Goal: Use online tool/utility: Utilize a website feature to perform a specific function

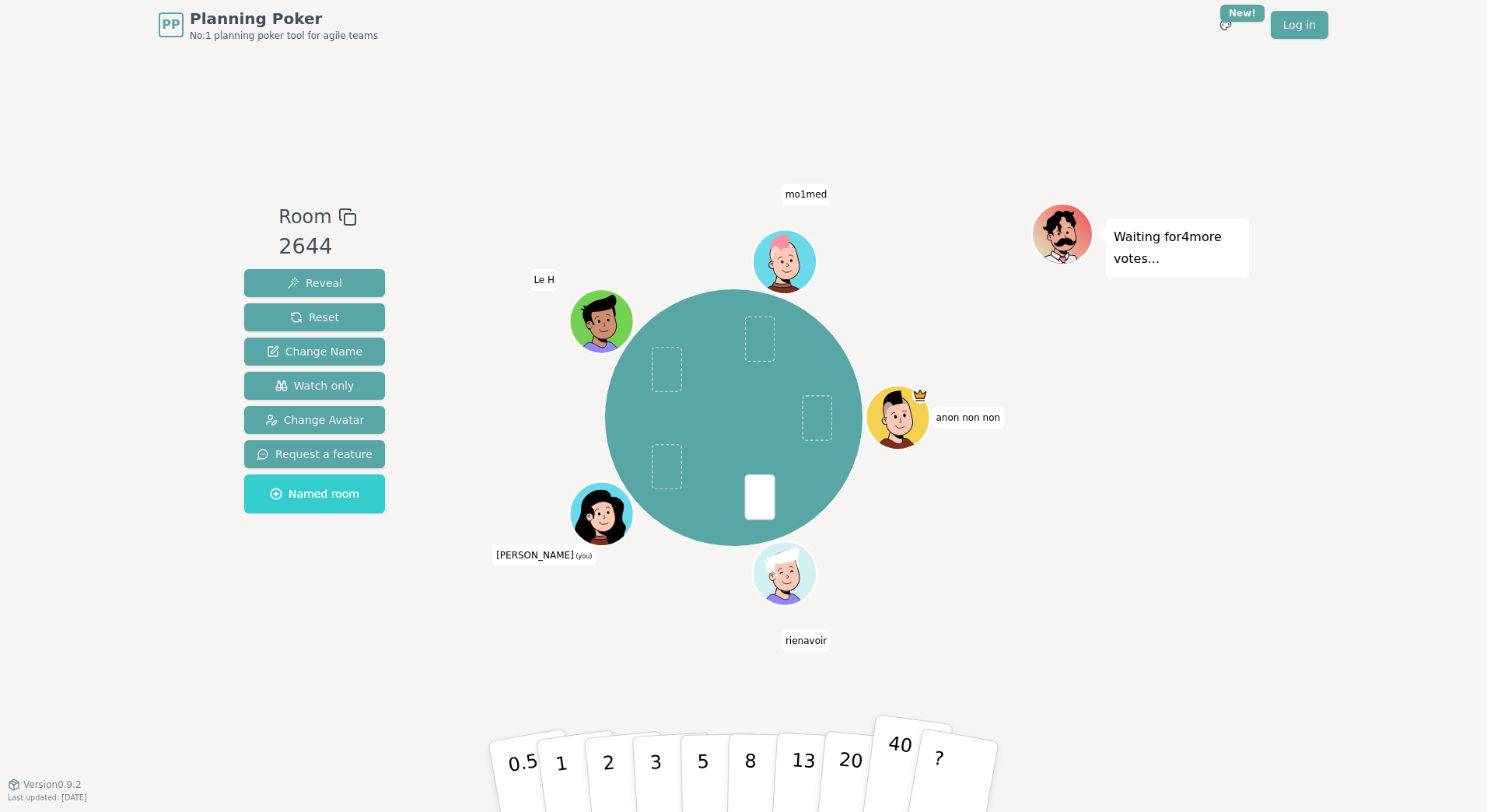
click at [903, 795] on button "40" at bounding box center [905, 776] width 92 height 126
click at [655, 761] on p "4" at bounding box center [657, 778] width 17 height 84
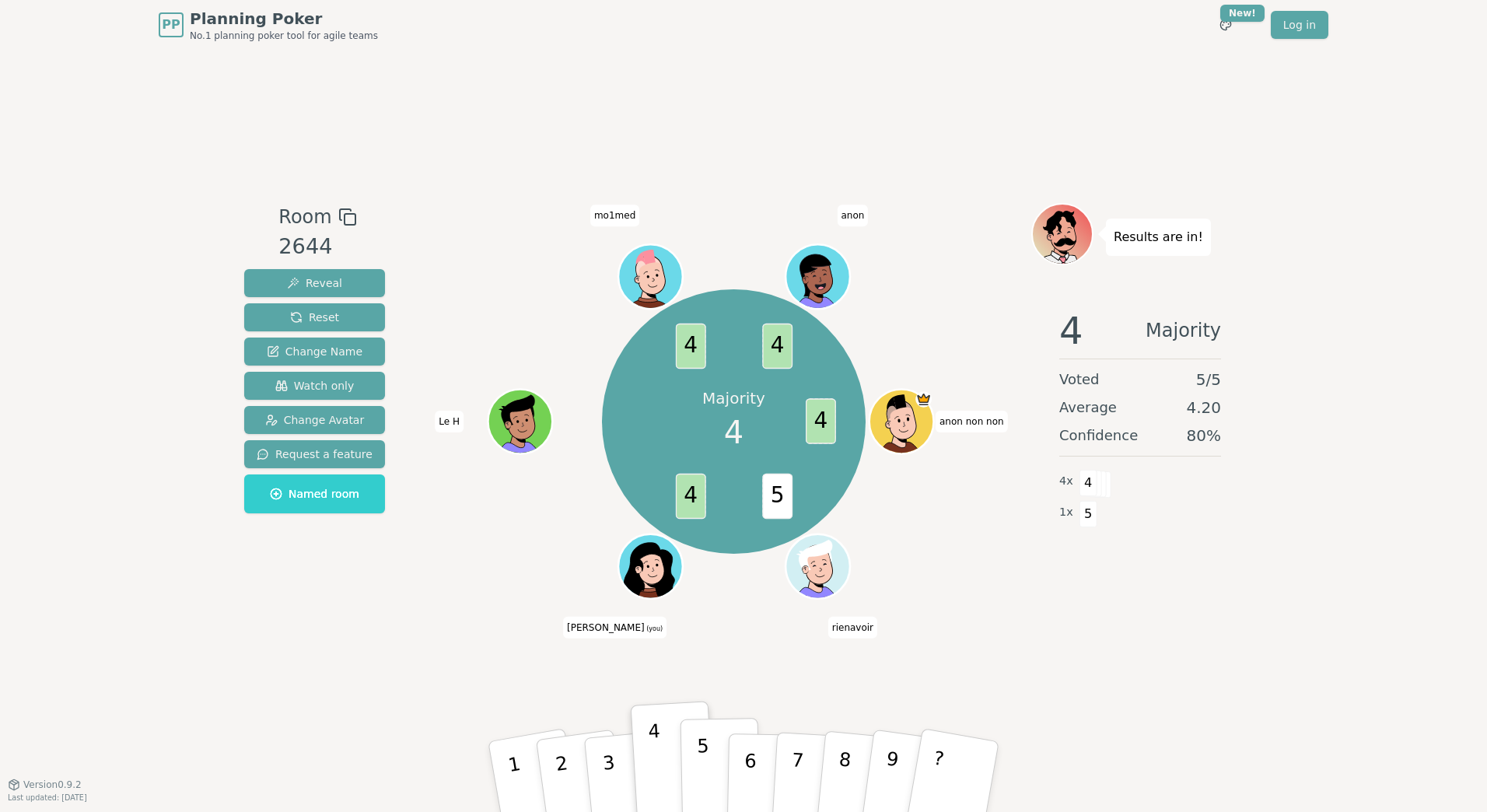
click at [720, 754] on button "5" at bounding box center [720, 777] width 80 height 118
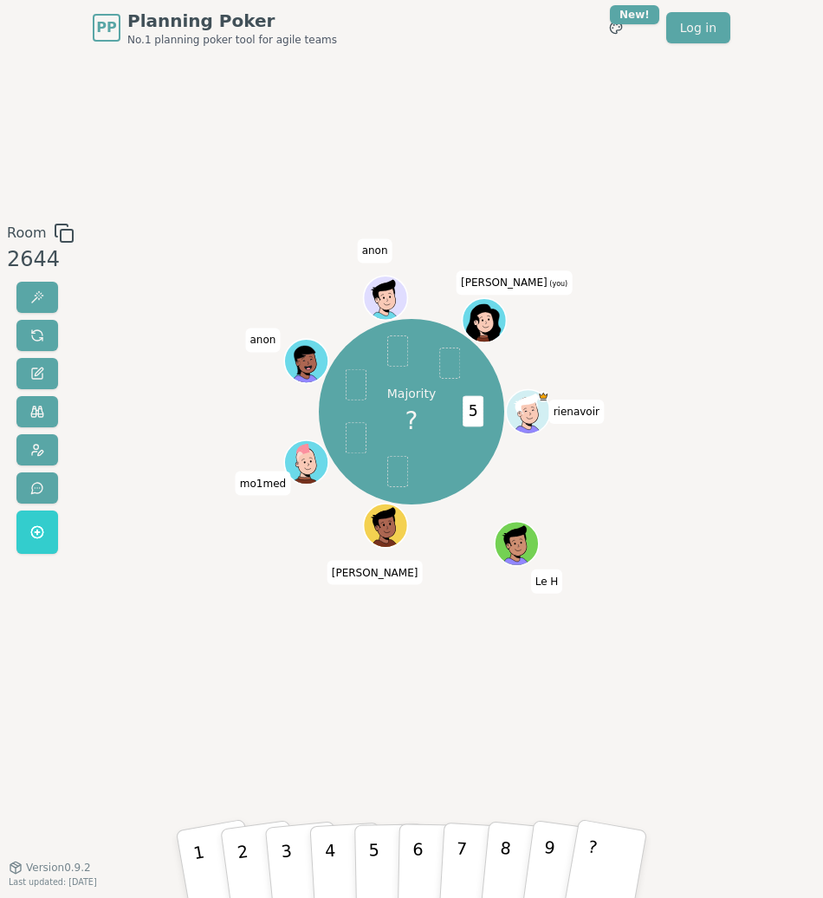
click at [234, 75] on div "Room 2644 Majority ? 5 rienavoir Le H [PERSON_NAME] mo1med [PERSON_NAME] [PERSO…" at bounding box center [411, 460] width 823 height 811
click at [343, 866] on button "4" at bounding box center [346, 862] width 75 height 107
click at [374, 860] on p "5" at bounding box center [374, 863] width 12 height 76
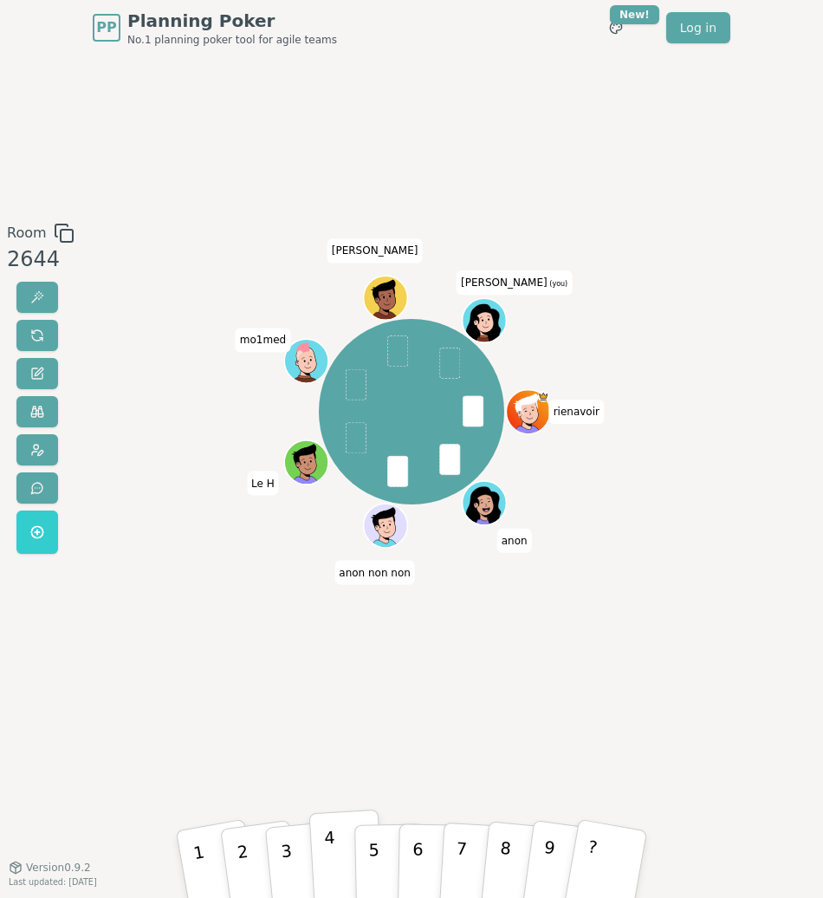
click at [341, 873] on button "4" at bounding box center [346, 862] width 75 height 107
click at [383, 843] on button "5" at bounding box center [389, 863] width 71 height 106
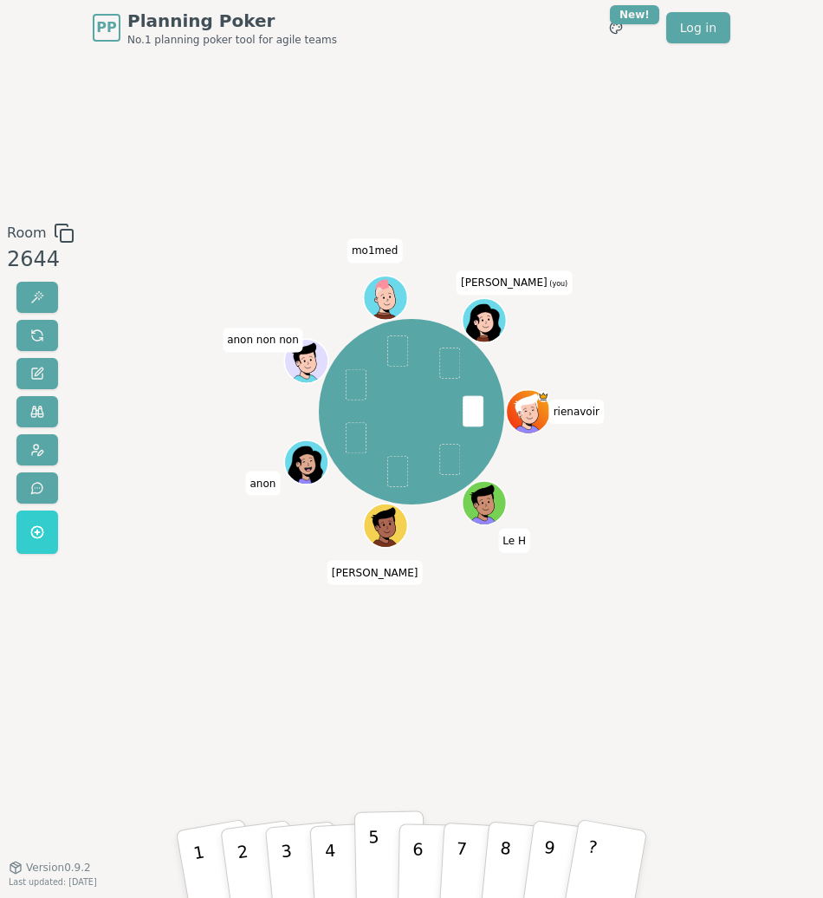
click at [373, 858] on p "5" at bounding box center [374, 863] width 12 height 76
click at [364, 868] on button "5" at bounding box center [389, 863] width 71 height 106
click at [333, 870] on p "4" at bounding box center [330, 864] width 15 height 77
click at [376, 864] on p "5" at bounding box center [374, 863] width 12 height 76
click at [341, 871] on button "4" at bounding box center [346, 862] width 75 height 107
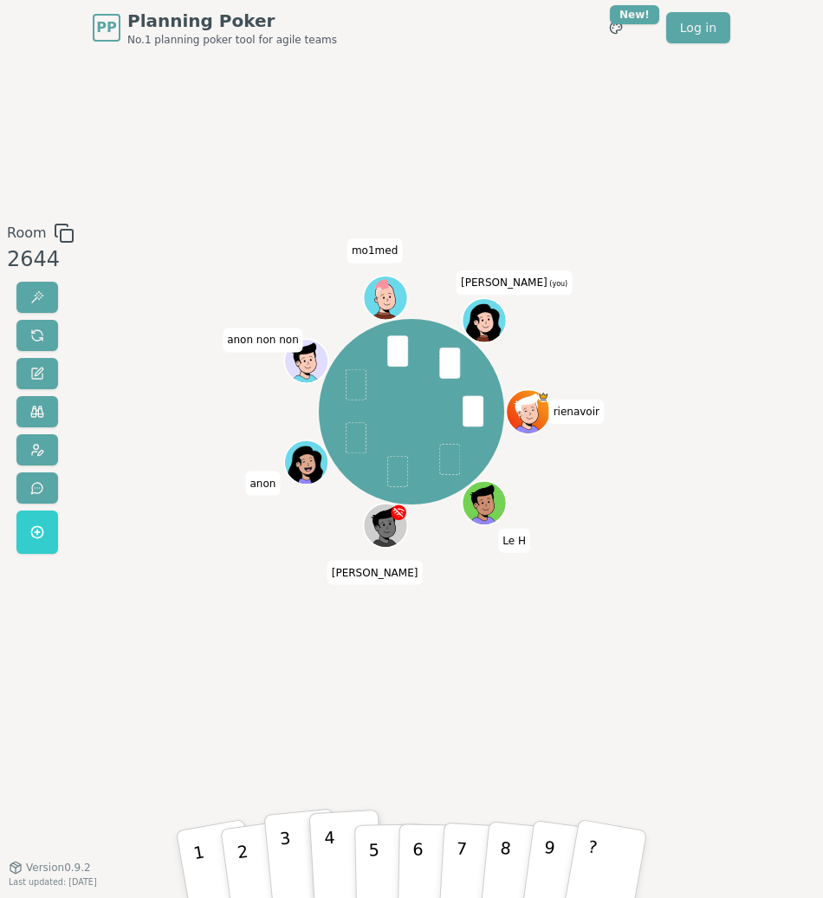
click at [278, 869] on button "3" at bounding box center [302, 863] width 79 height 110
